Goal: Browse casually

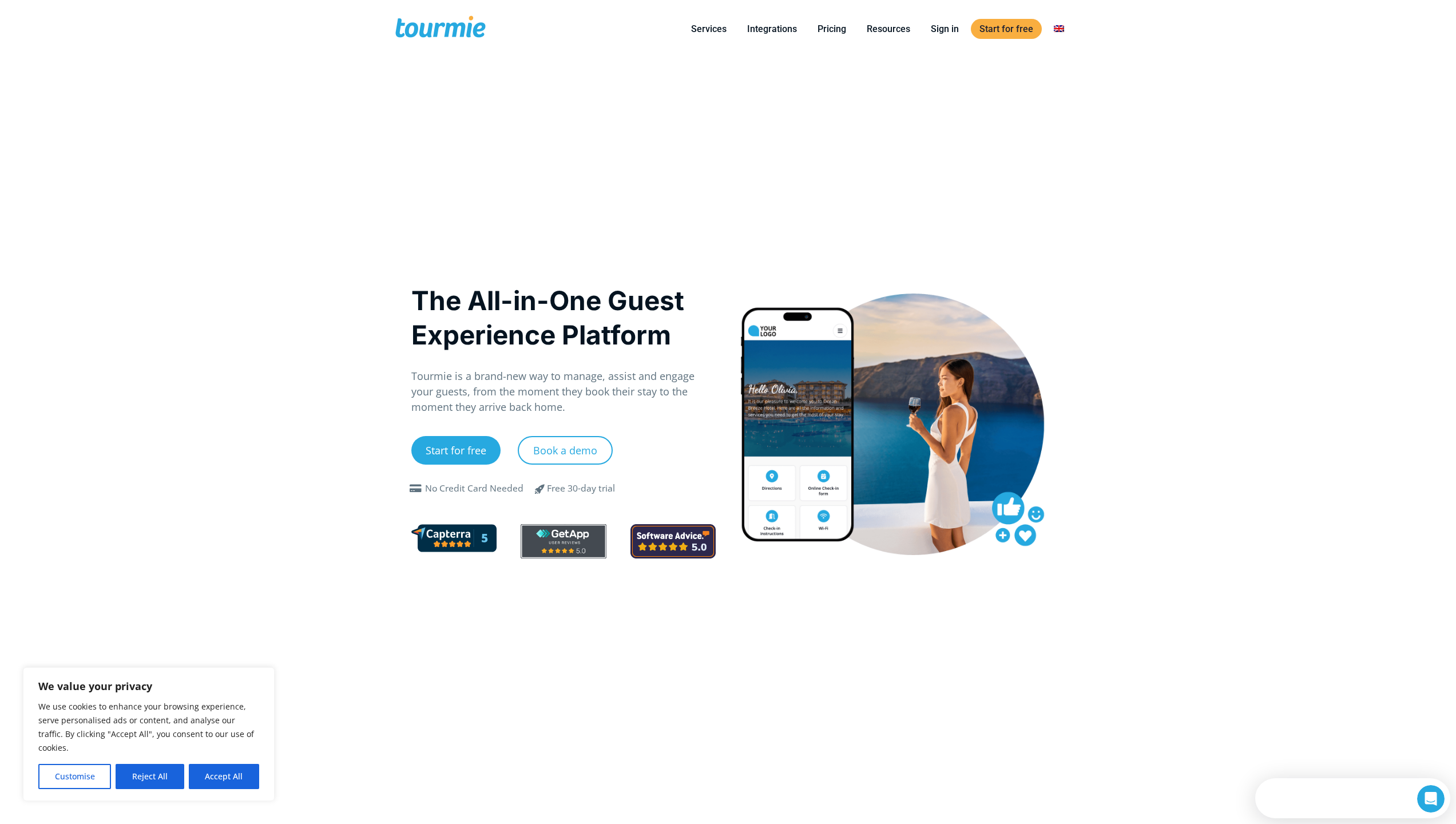
click at [223, 776] on button "Accept All" at bounding box center [223, 776] width 71 height 25
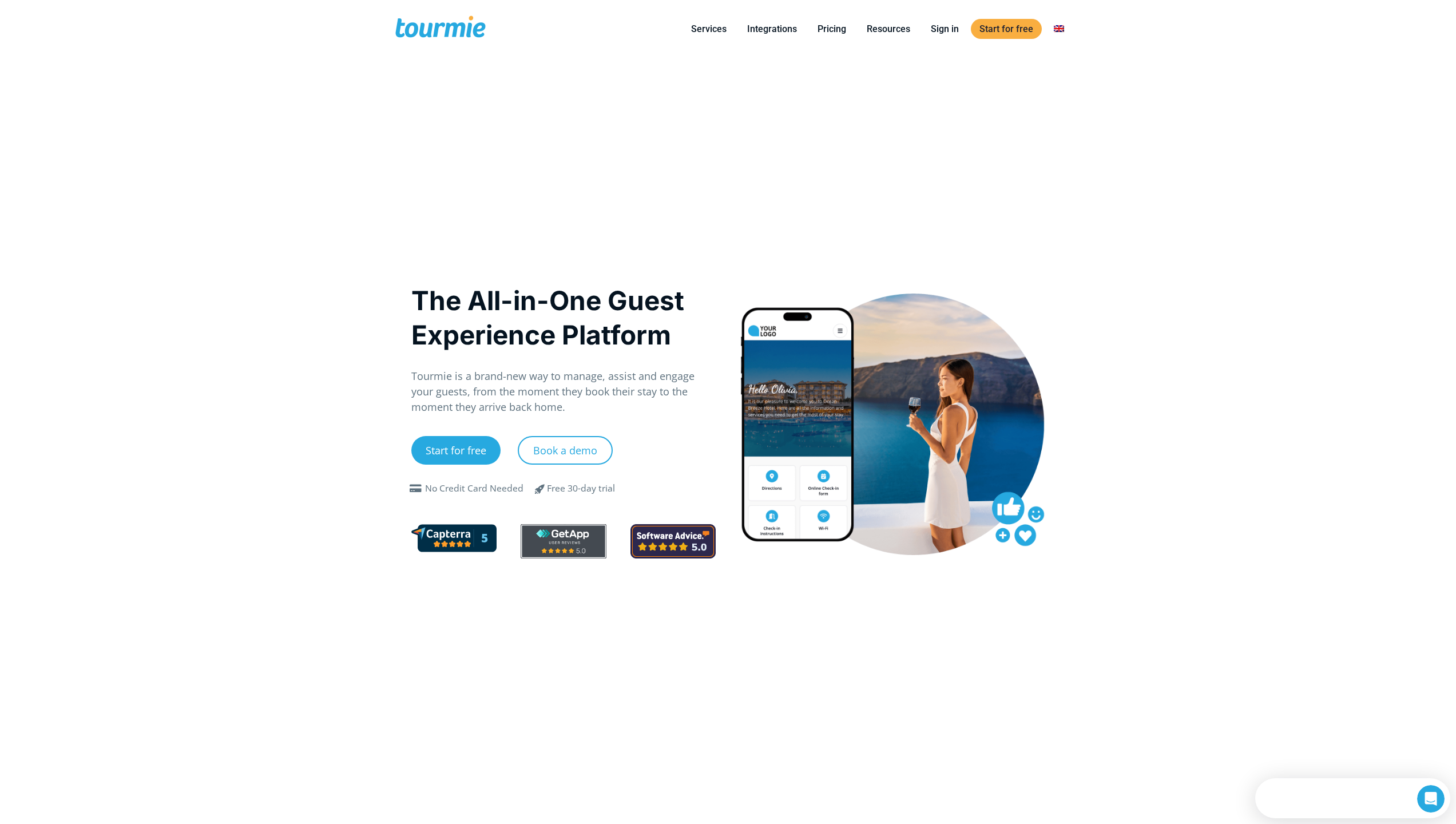
checkbox input "true"
